Goal: Use online tool/utility: Use online tool/utility

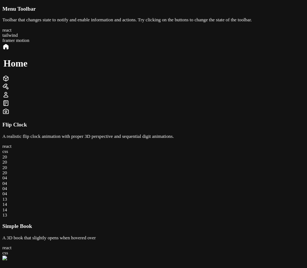
scroll to position [257, 0]
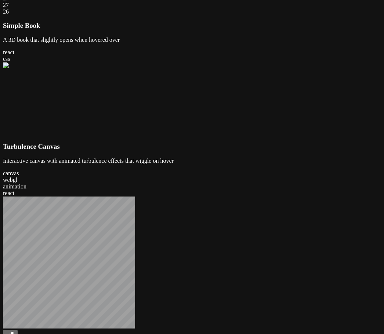
drag, startPoint x: 365, startPoint y: 230, endPoint x: 357, endPoint y: 238, distance: 11.2
drag, startPoint x: 357, startPoint y: 238, endPoint x: 322, endPoint y: 287, distance: 60.7
click at [322, 287] on div "Menu Toolbar Toolbar that changes state to notify and enable information and ac…" at bounding box center [192, 86] width 378 height 673
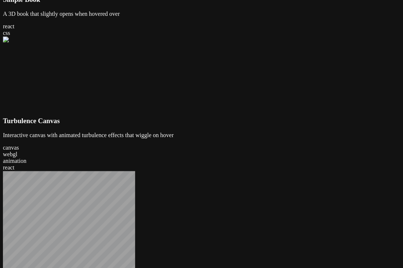
scroll to position [294, 0]
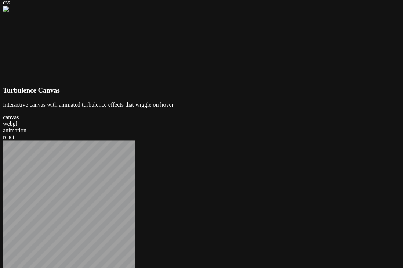
drag, startPoint x: 312, startPoint y: 121, endPoint x: 328, endPoint y: 123, distance: 15.5
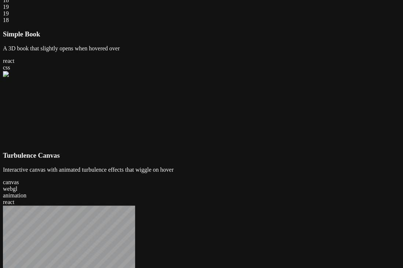
scroll to position [264, 0]
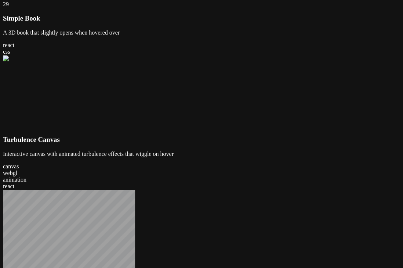
click at [377, 23] on div "Menu Toolbar Toolbar that changes state to notify and enable information and ac…" at bounding box center [201, 79] width 397 height 673
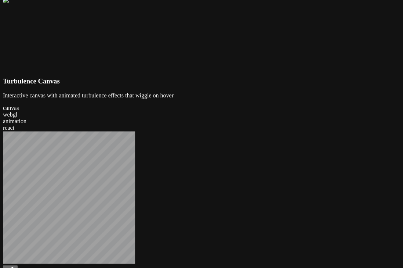
scroll to position [323, 0]
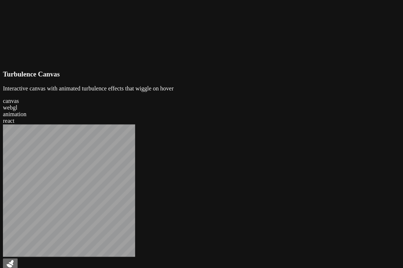
drag, startPoint x: 354, startPoint y: 26, endPoint x: 324, endPoint y: 29, distance: 30.0
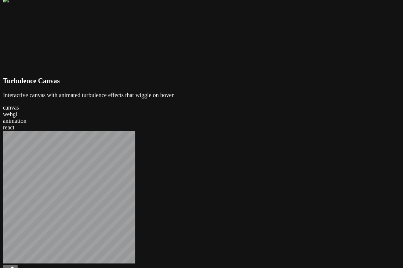
drag, startPoint x: 372, startPoint y: 39, endPoint x: 367, endPoint y: 39, distance: 4.4
drag, startPoint x: 369, startPoint y: 36, endPoint x: 357, endPoint y: 32, distance: 13.1
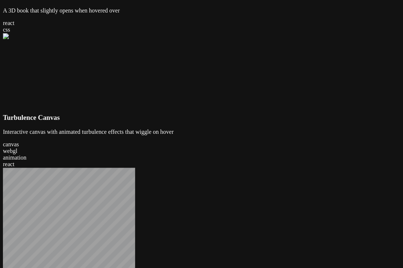
scroll to position [294, 0]
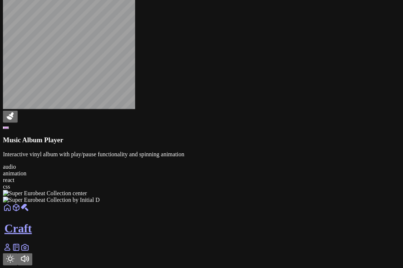
scroll to position [881, 0]
click at [15, 120] on icon at bounding box center [10, 115] width 9 height 9
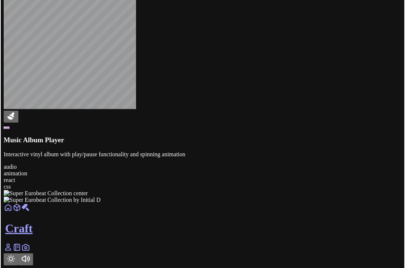
scroll to position [1120, 0]
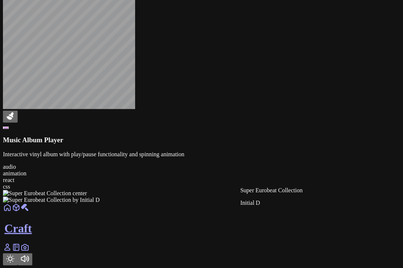
click at [273, 203] on div at bounding box center [201, 203] width 397 height 0
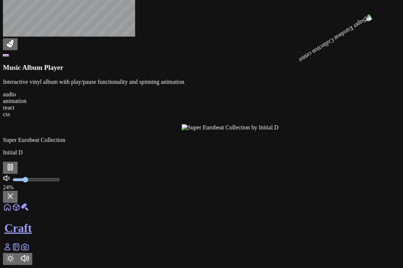
drag, startPoint x: 242, startPoint y: 223, endPoint x: 235, endPoint y: 223, distance: 6.3
type input "0.24"
click at [60, 182] on input "range" at bounding box center [35, 180] width 47 height 6
click at [18, 174] on button at bounding box center [10, 168] width 15 height 12
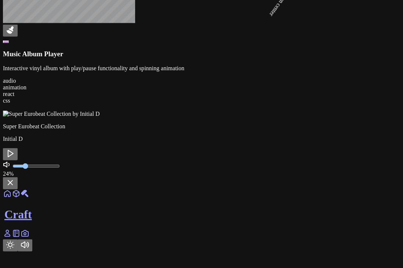
click at [15, 187] on icon at bounding box center [10, 182] width 9 height 9
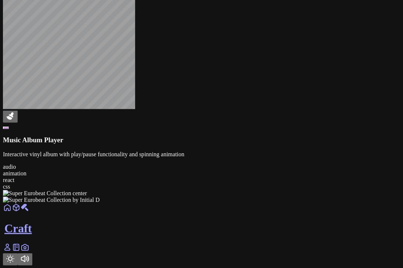
scroll to position [1120, 0]
